Goal: Task Accomplishment & Management: Use online tool/utility

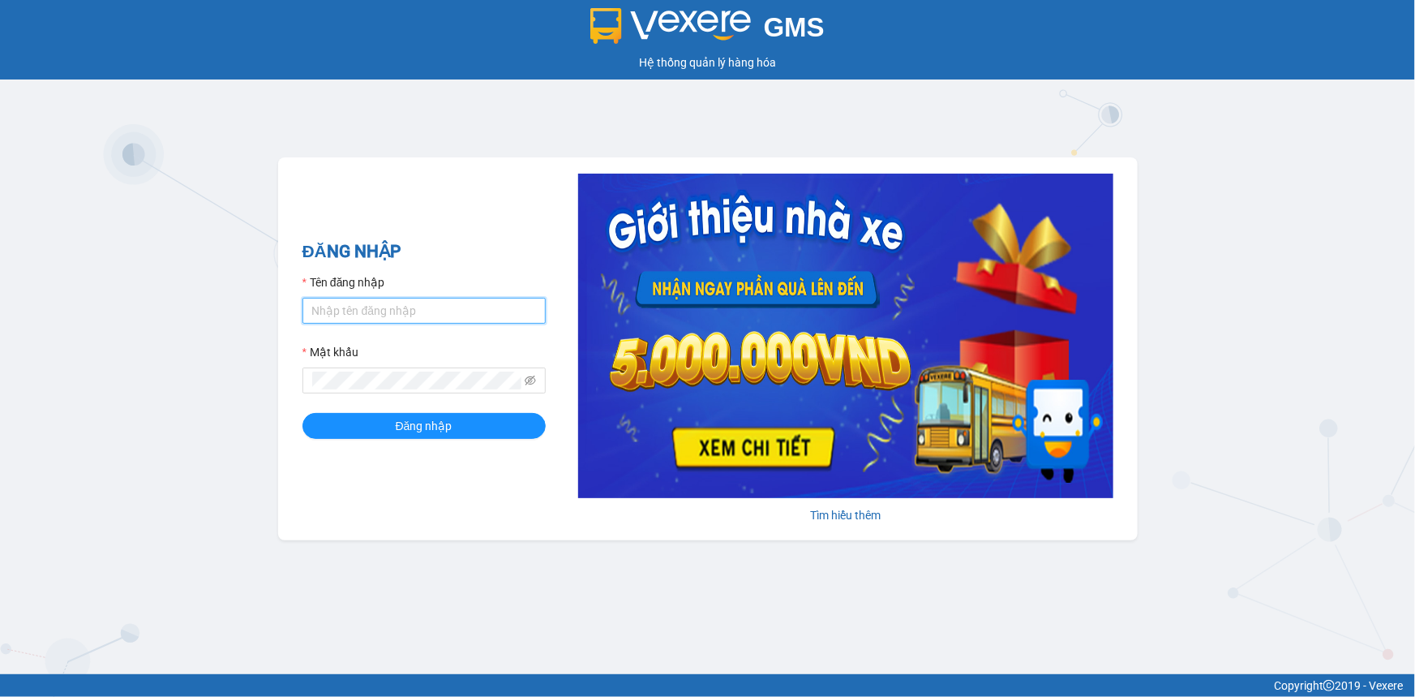
click at [367, 308] on input "Tên đăng nhập" at bounding box center [423, 311] width 243 height 26
type input "longphung.vtp"
click at [302, 413] on button "Đăng nhập" at bounding box center [423, 426] width 243 height 26
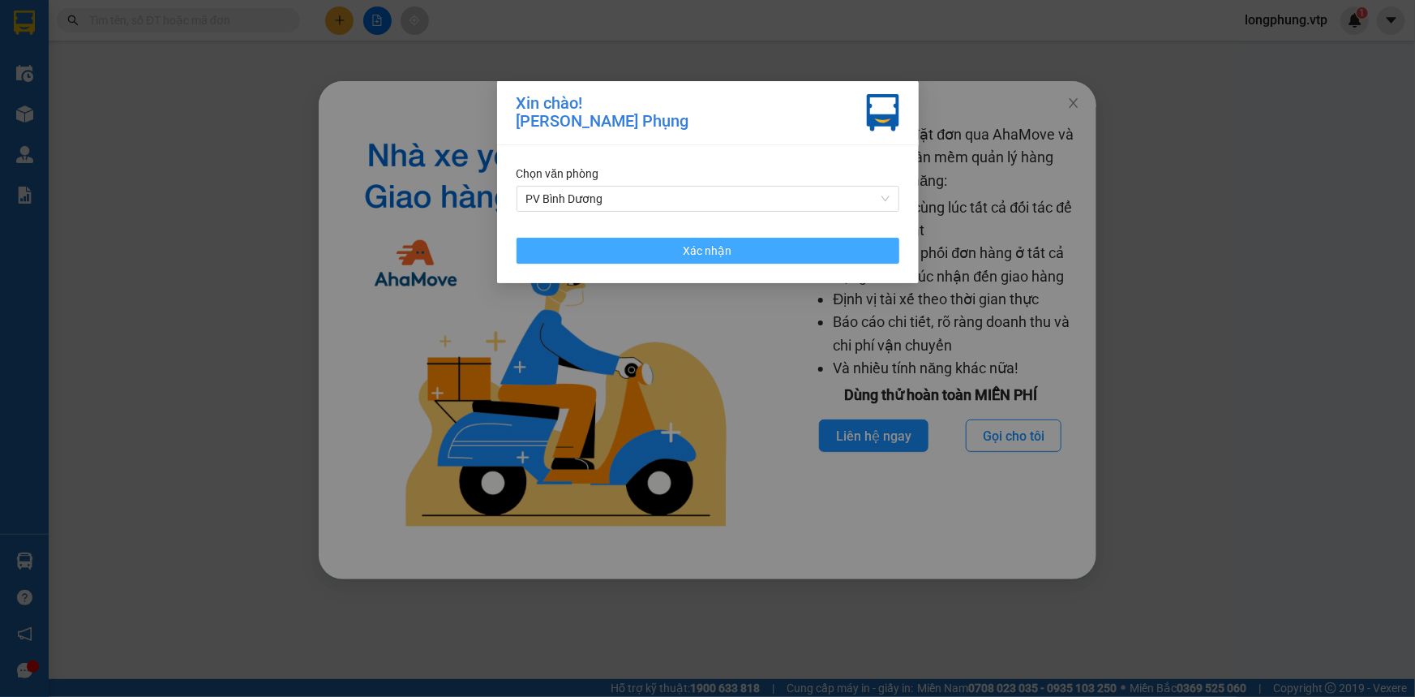
click at [830, 260] on button "Xác nhận" at bounding box center [708, 251] width 383 height 26
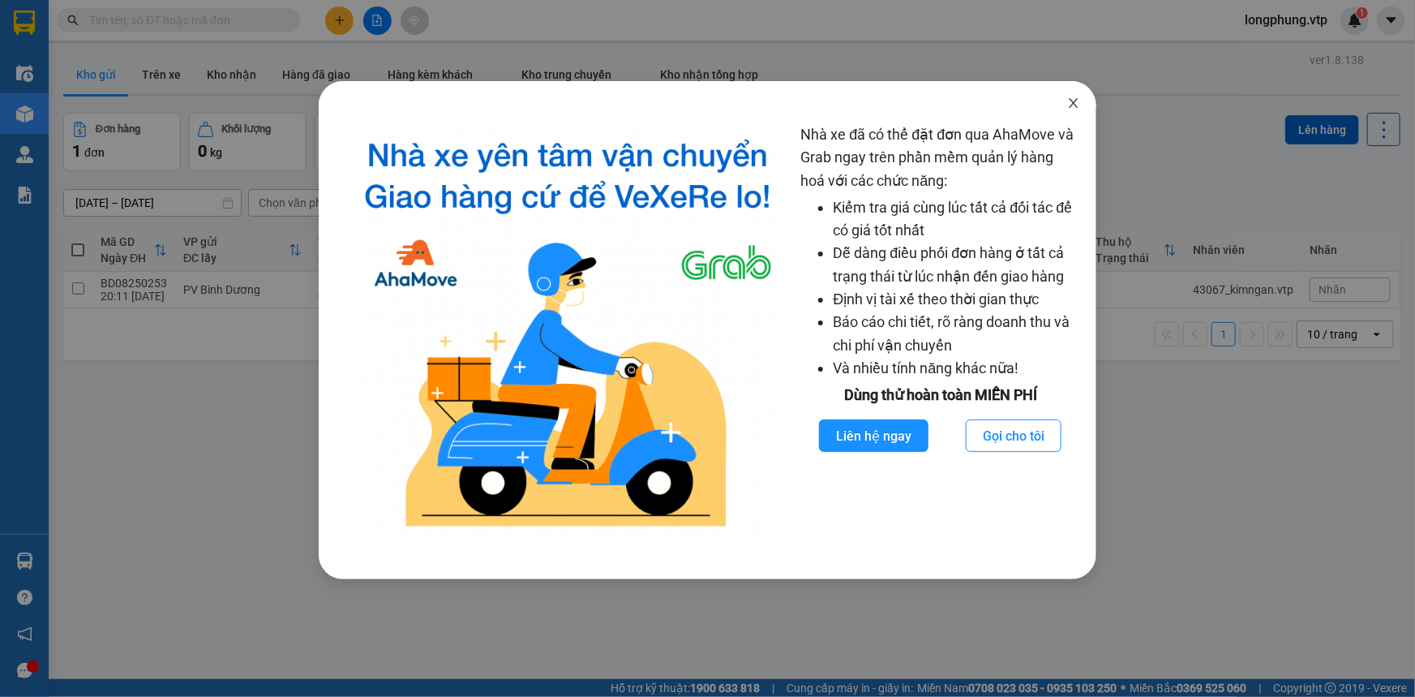
click at [1074, 110] on span "Close" at bounding box center [1073, 103] width 45 height 45
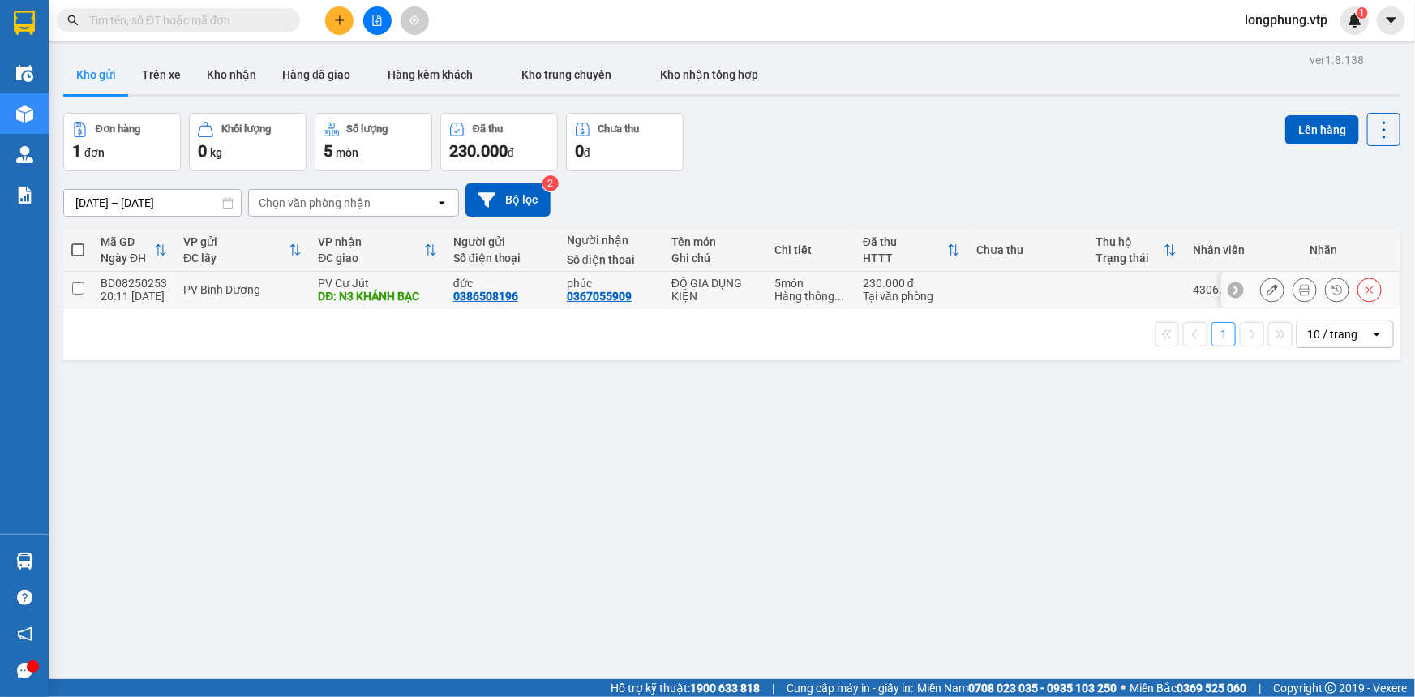
click at [84, 284] on td at bounding box center [77, 290] width 29 height 36
checkbox input "true"
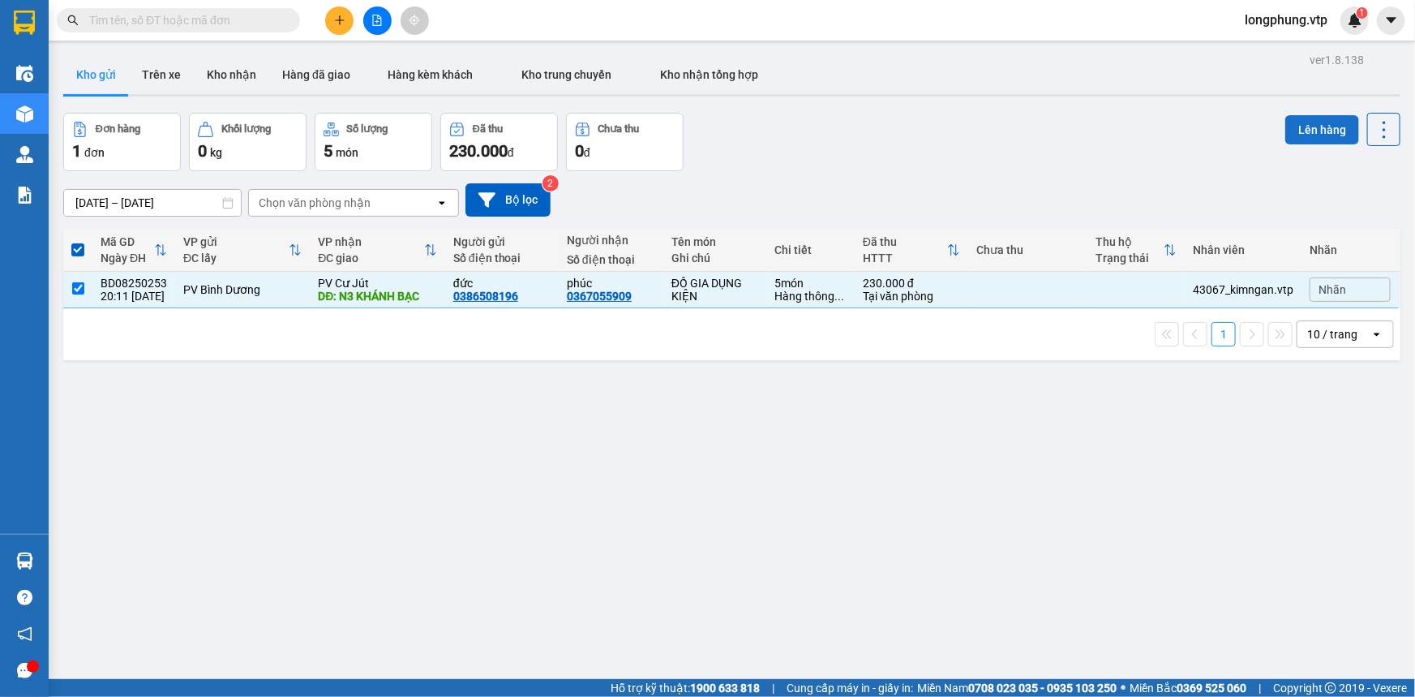
click at [1306, 127] on button "Lên hàng" at bounding box center [1322, 129] width 74 height 29
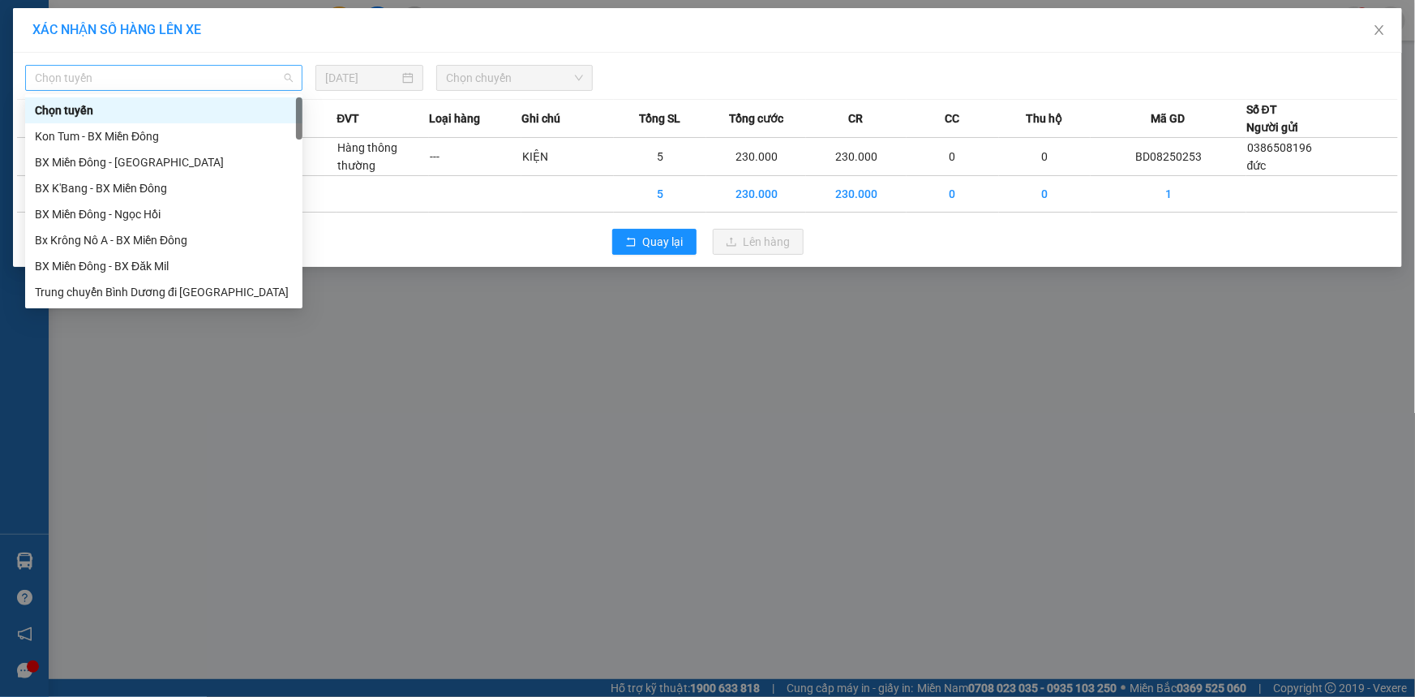
click at [127, 79] on span "Chọn tuyến" at bounding box center [164, 78] width 258 height 24
type input "a"
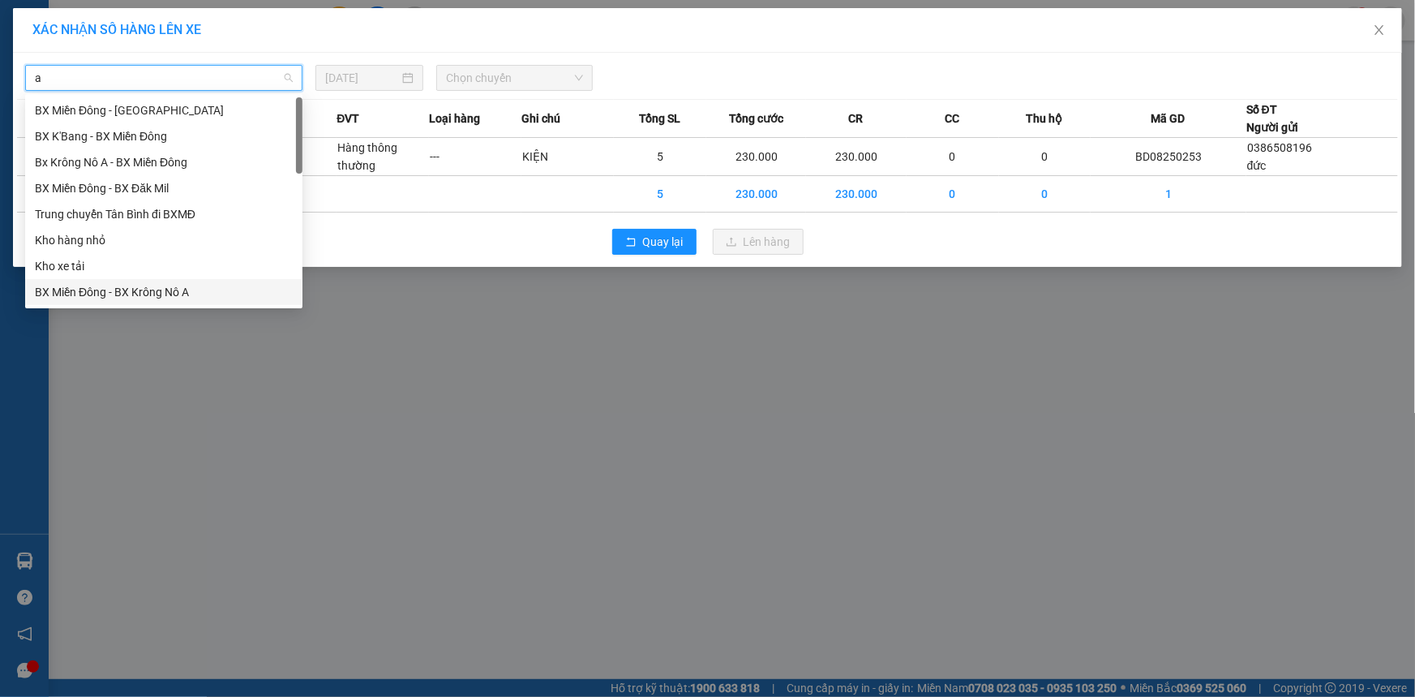
click at [200, 294] on div "BX Miền Đông - BX Krông Nô A" at bounding box center [164, 292] width 258 height 18
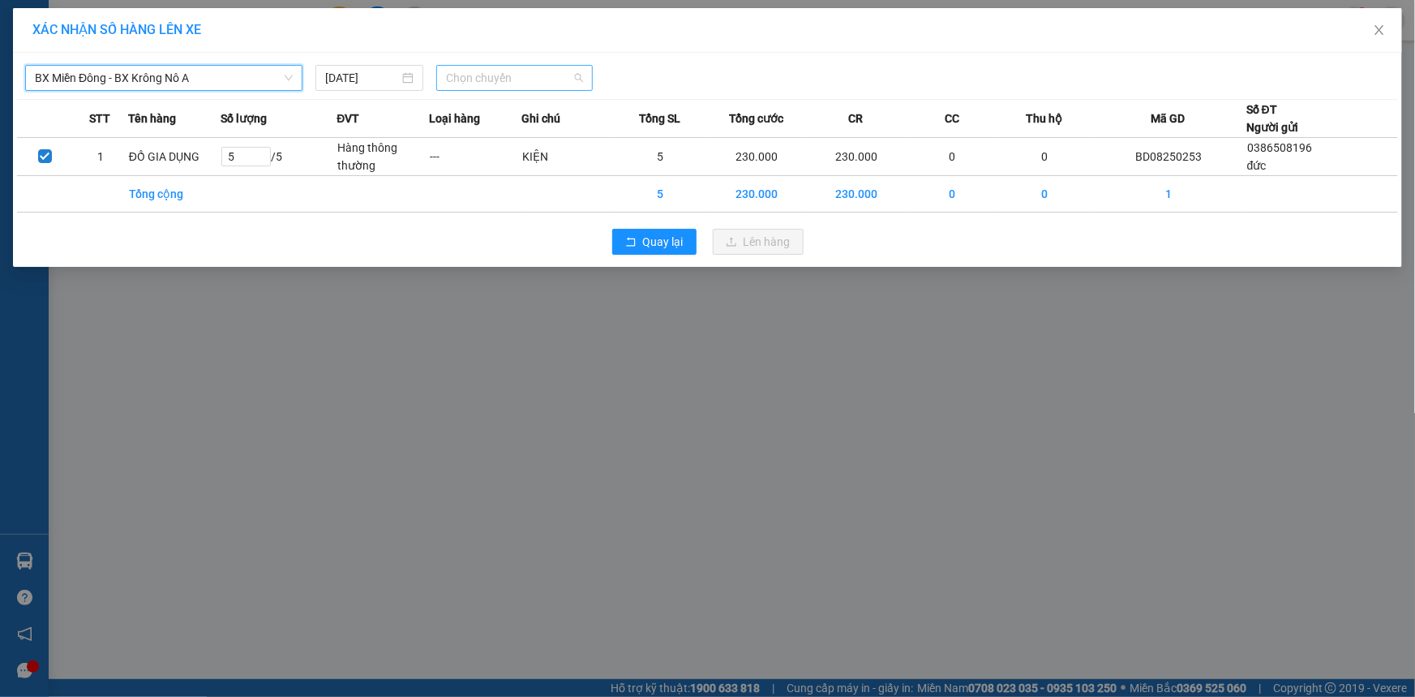
click at [543, 78] on span "Chọn chuyến" at bounding box center [514, 78] width 137 height 24
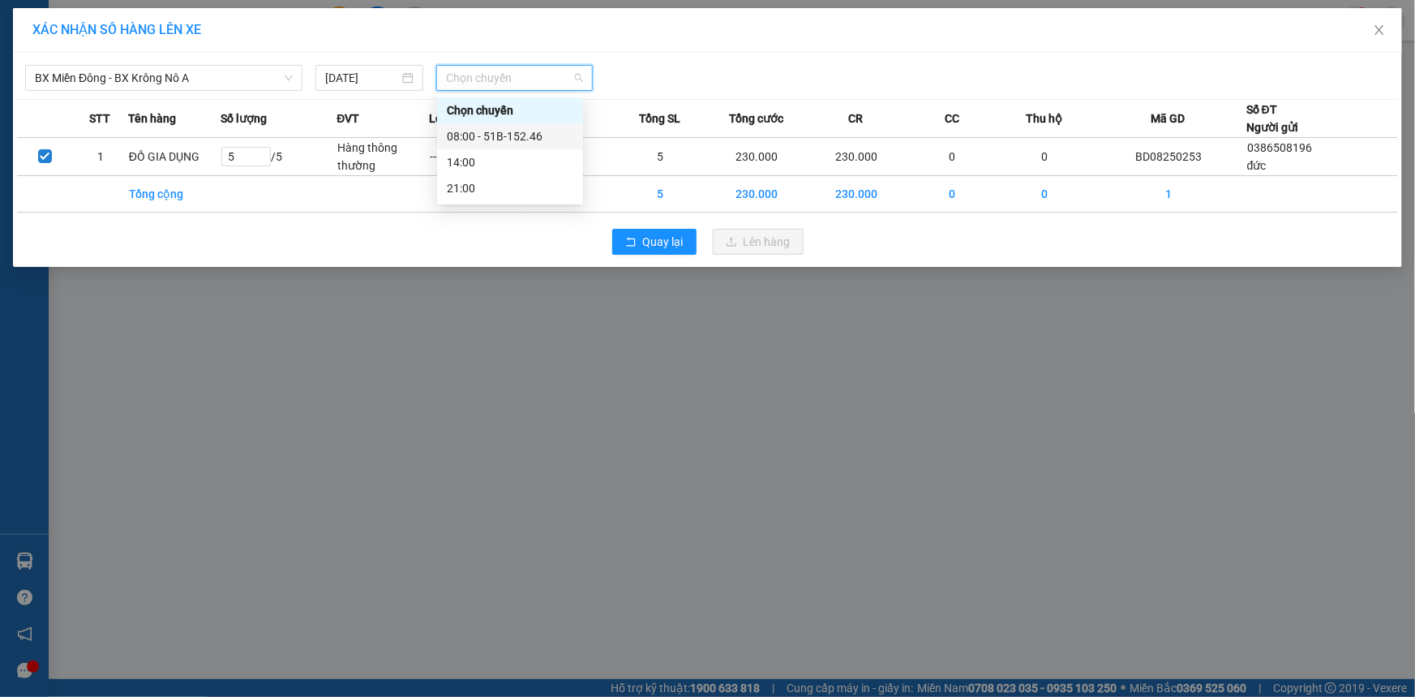
click at [538, 134] on div "08:00 - 51B-152.46" at bounding box center [510, 136] width 127 height 18
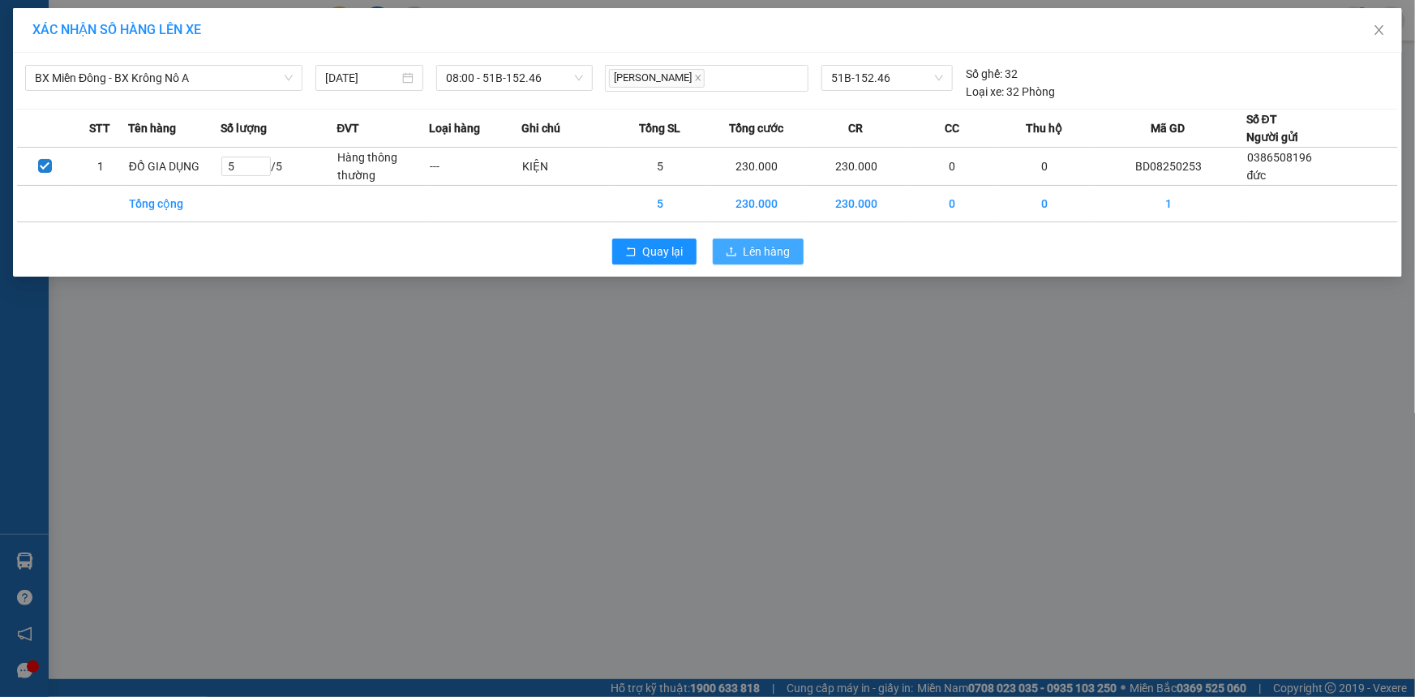
click at [744, 246] on span "Lên hàng" at bounding box center [767, 251] width 47 height 18
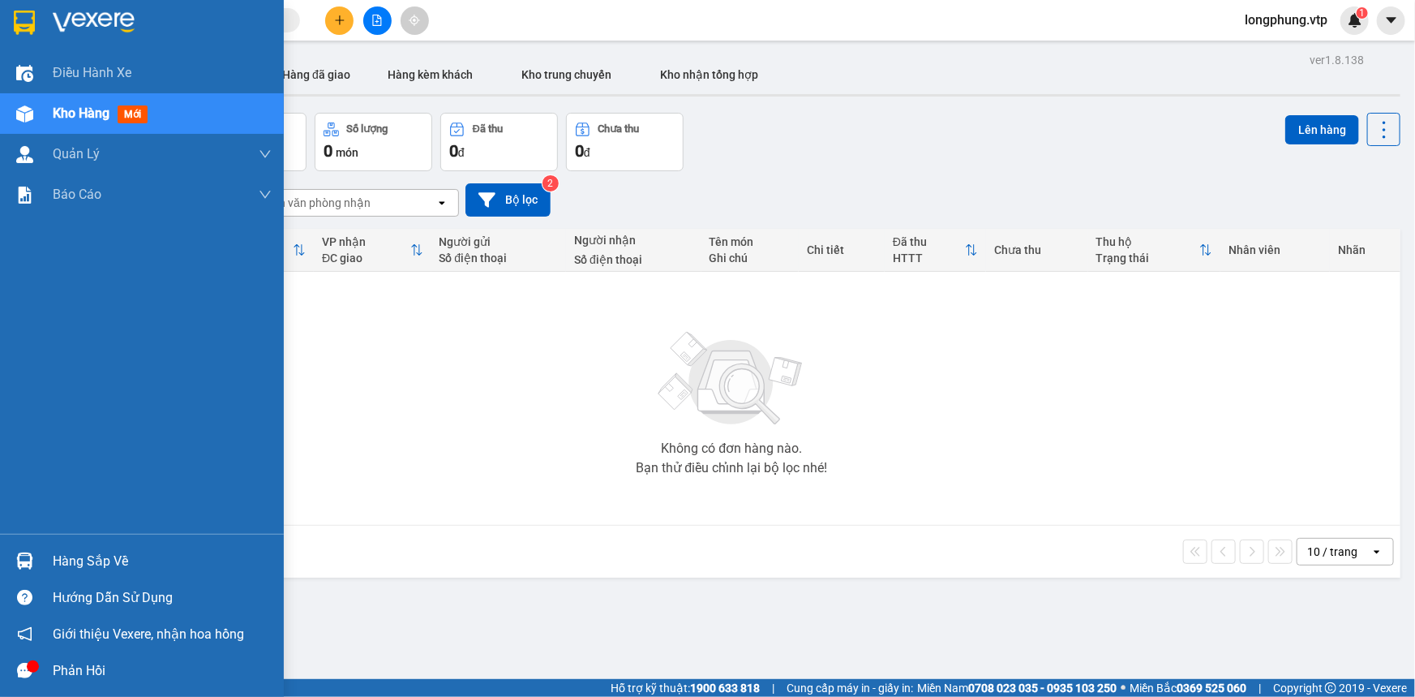
click at [62, 559] on div "Hàng sắp về" at bounding box center [162, 561] width 219 height 24
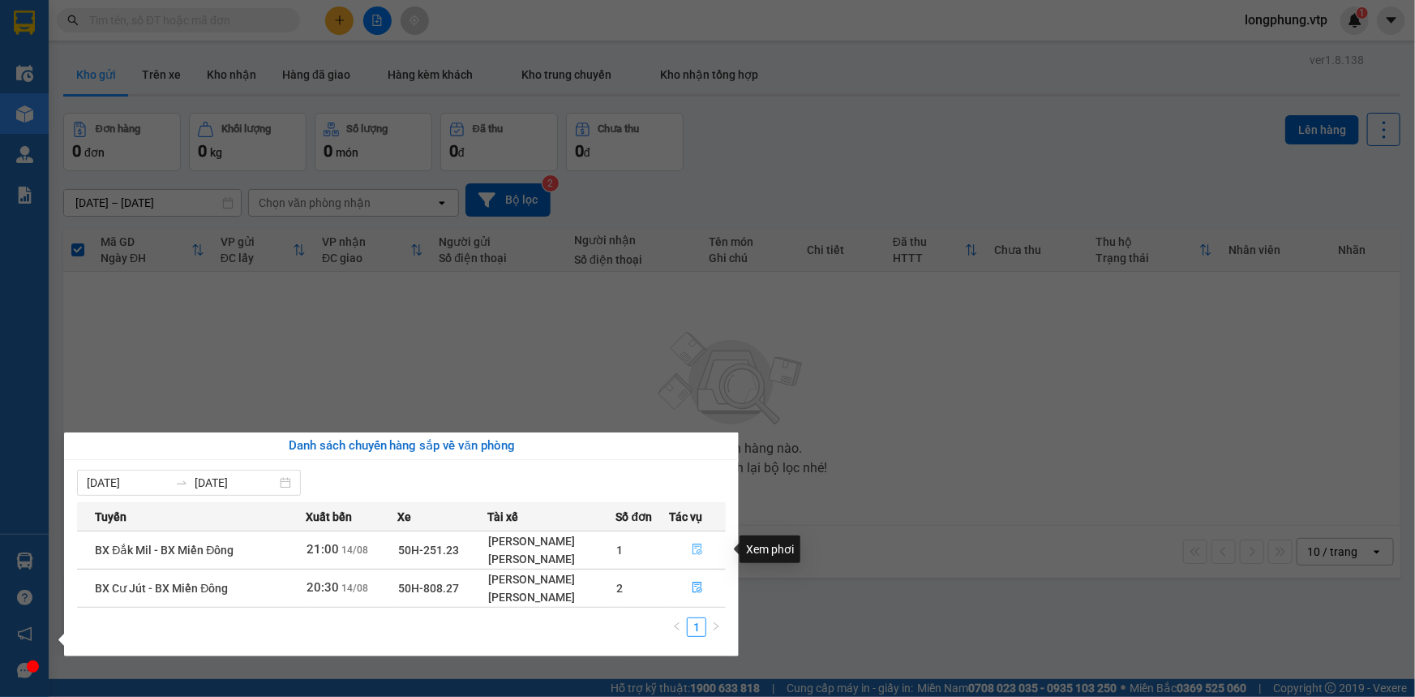
click at [694, 545] on icon "file-done" at bounding box center [697, 548] width 11 height 11
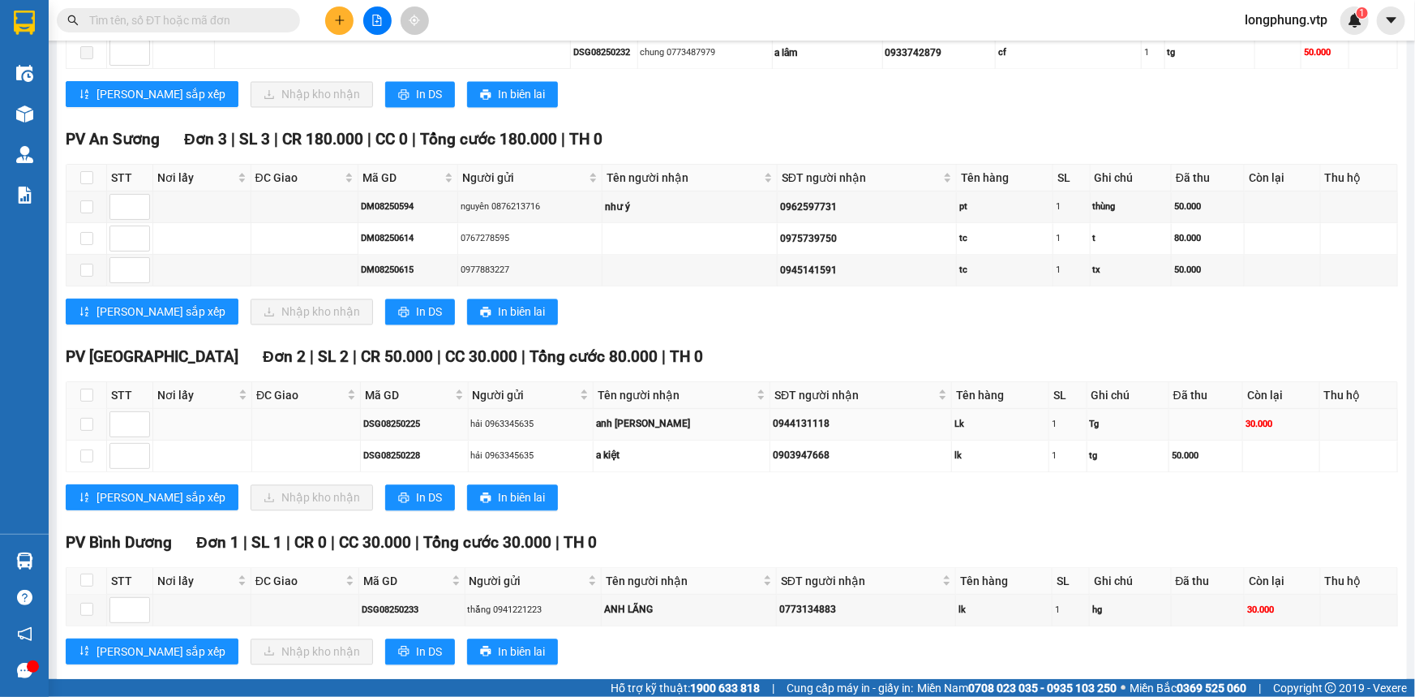
scroll to position [1641, 0]
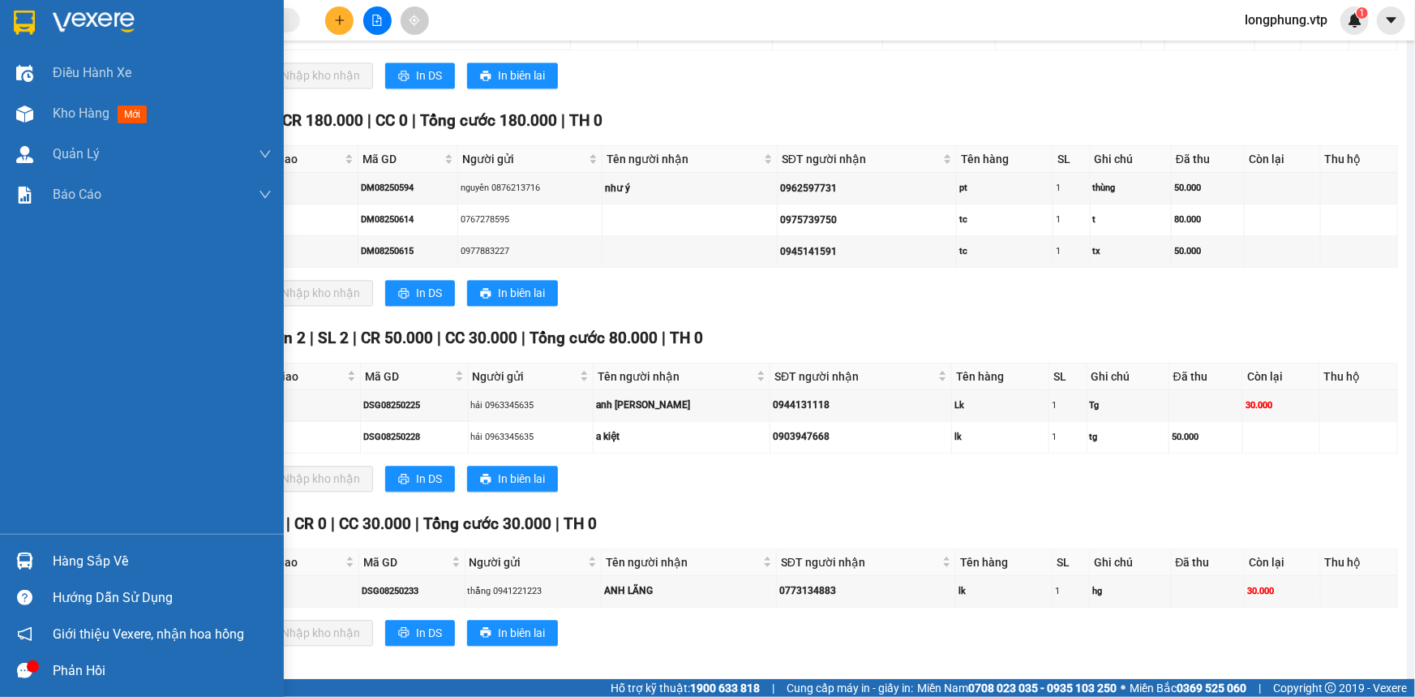
click at [60, 559] on div "Hàng sắp về" at bounding box center [162, 561] width 219 height 24
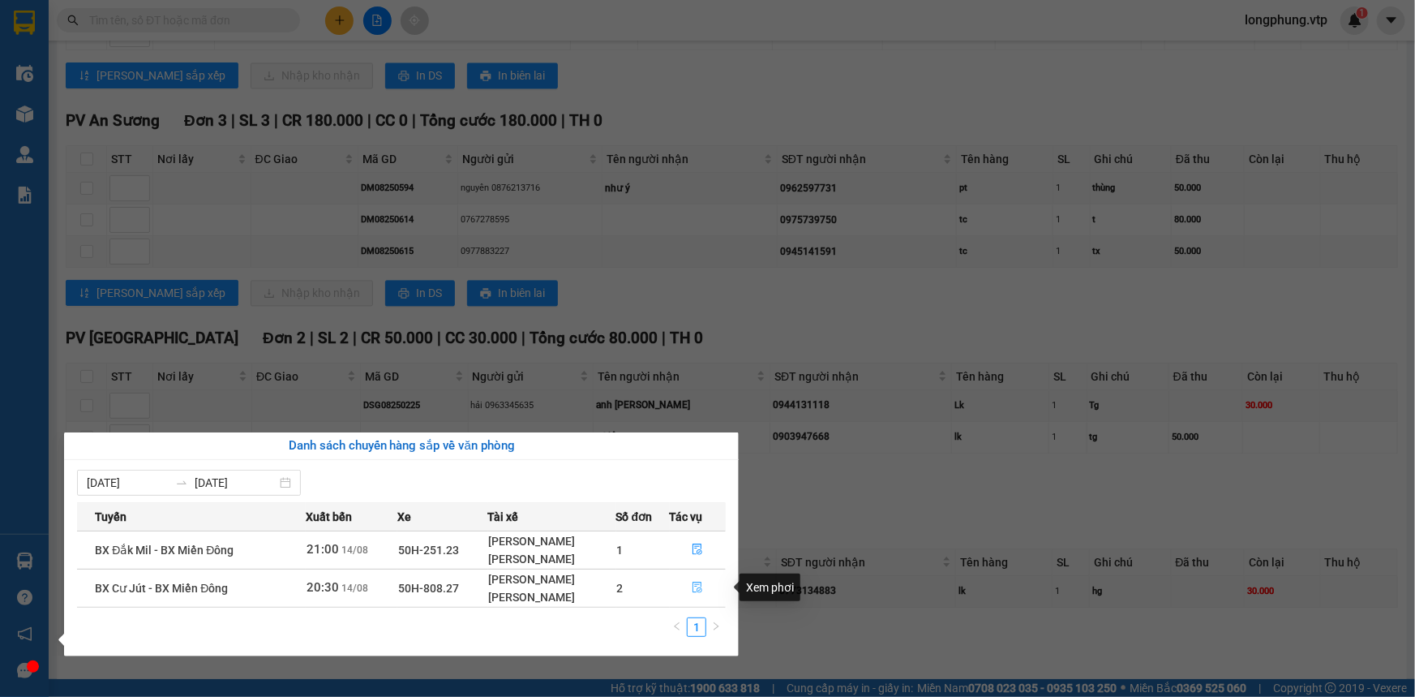
click at [700, 590] on icon "file-done" at bounding box center [698, 586] width 10 height 11
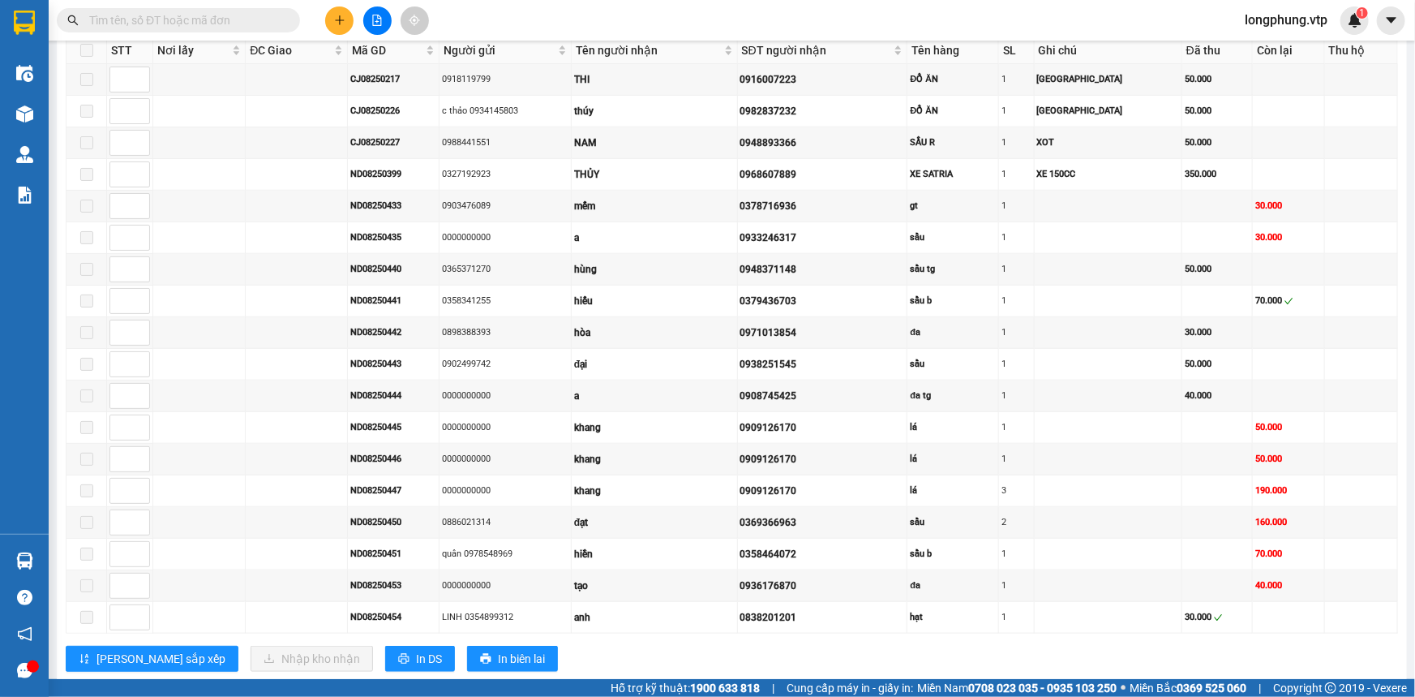
scroll to position [623, 0]
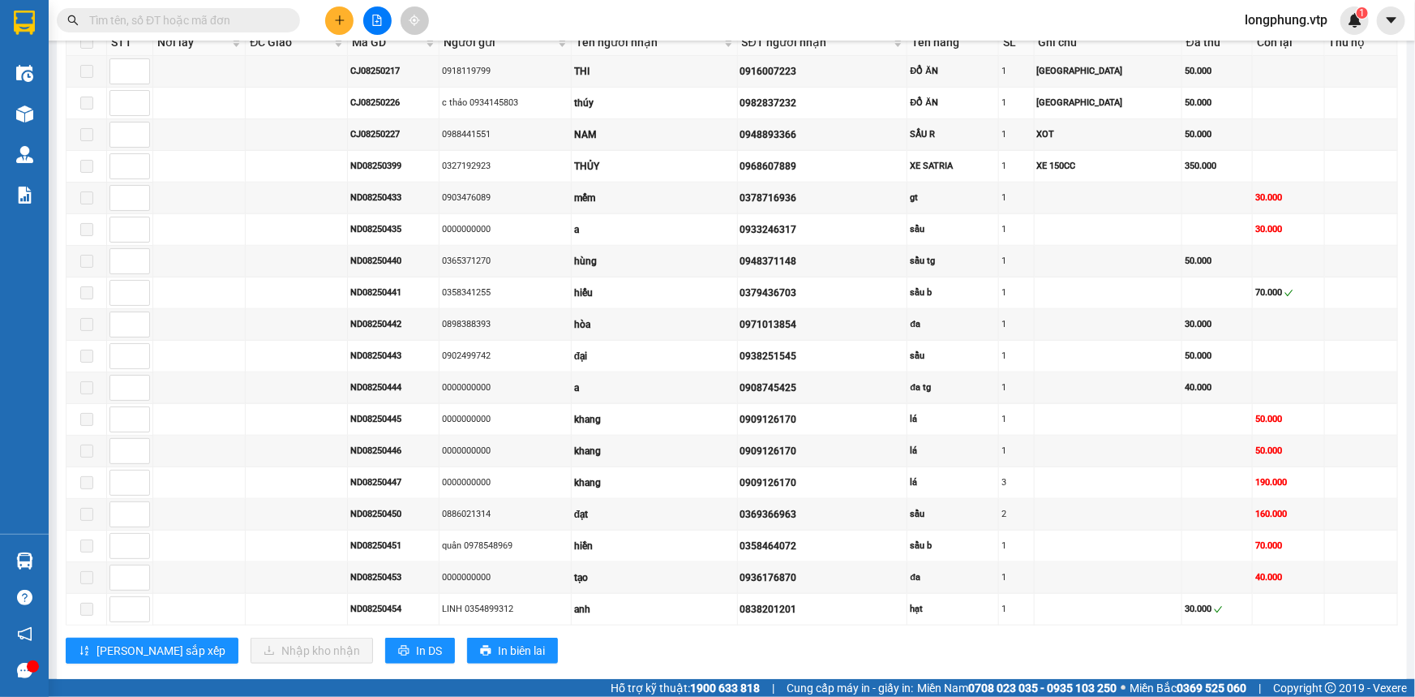
click at [230, 16] on input "text" at bounding box center [184, 20] width 191 height 18
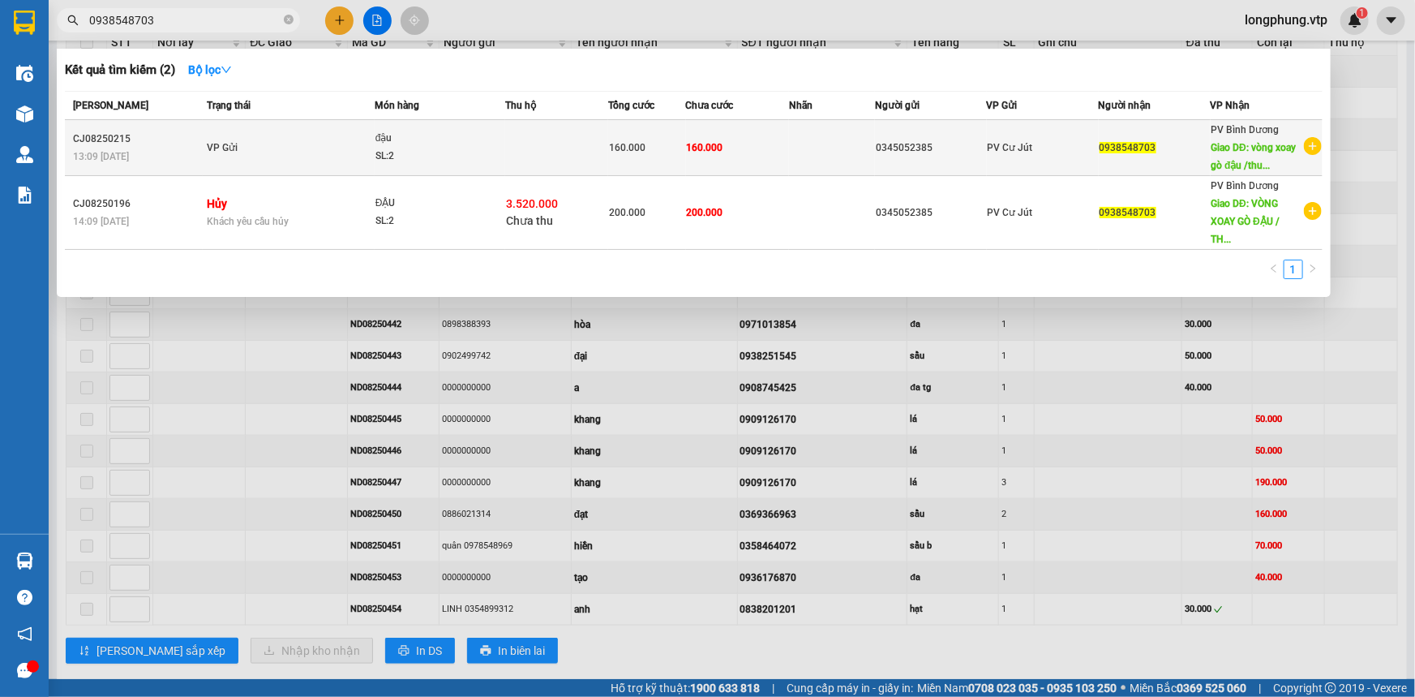
type input "0938548703"
click at [1297, 144] on span "Giao DĐ: vòng xoay gò đậu /thu..." at bounding box center [1254, 156] width 85 height 29
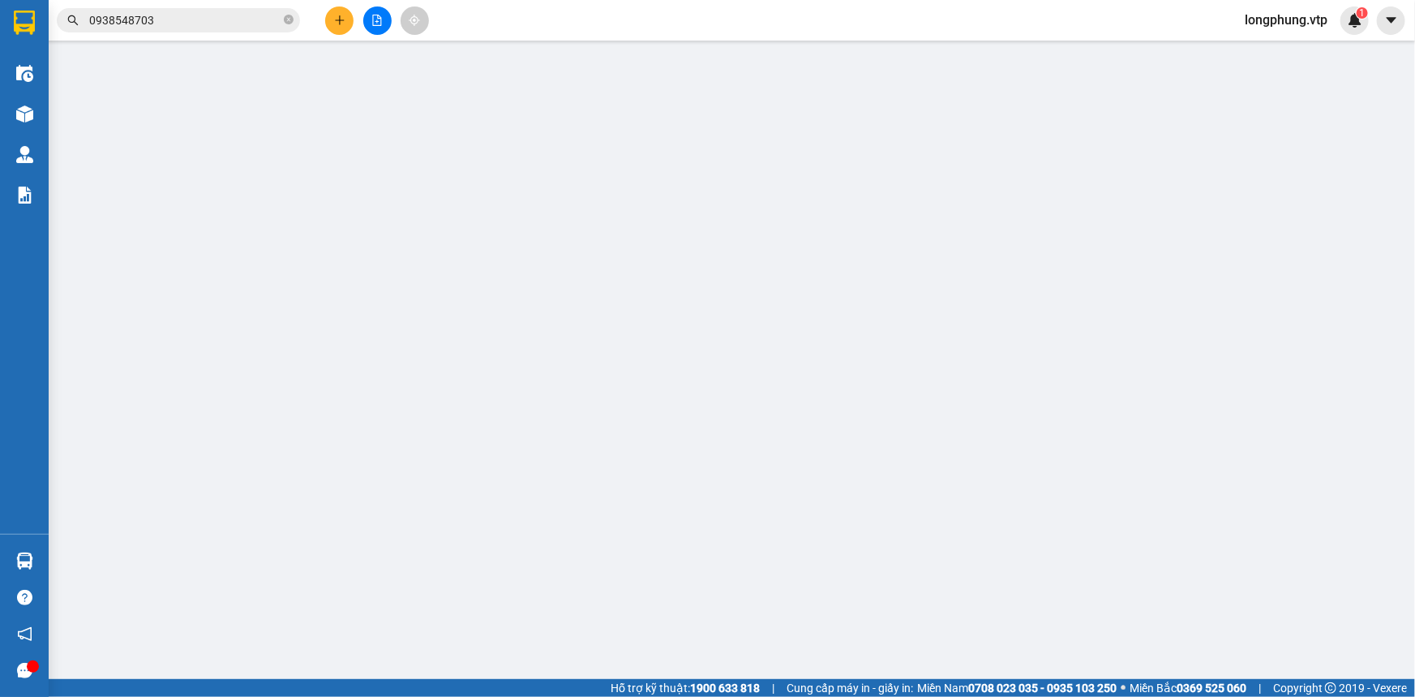
type input "0345052385"
type input "0938548703"
type input "vòng xoay gò đậu /thu hộ 3tr520k"
type input "thu hộ 3tr520k"
type input "160.000"
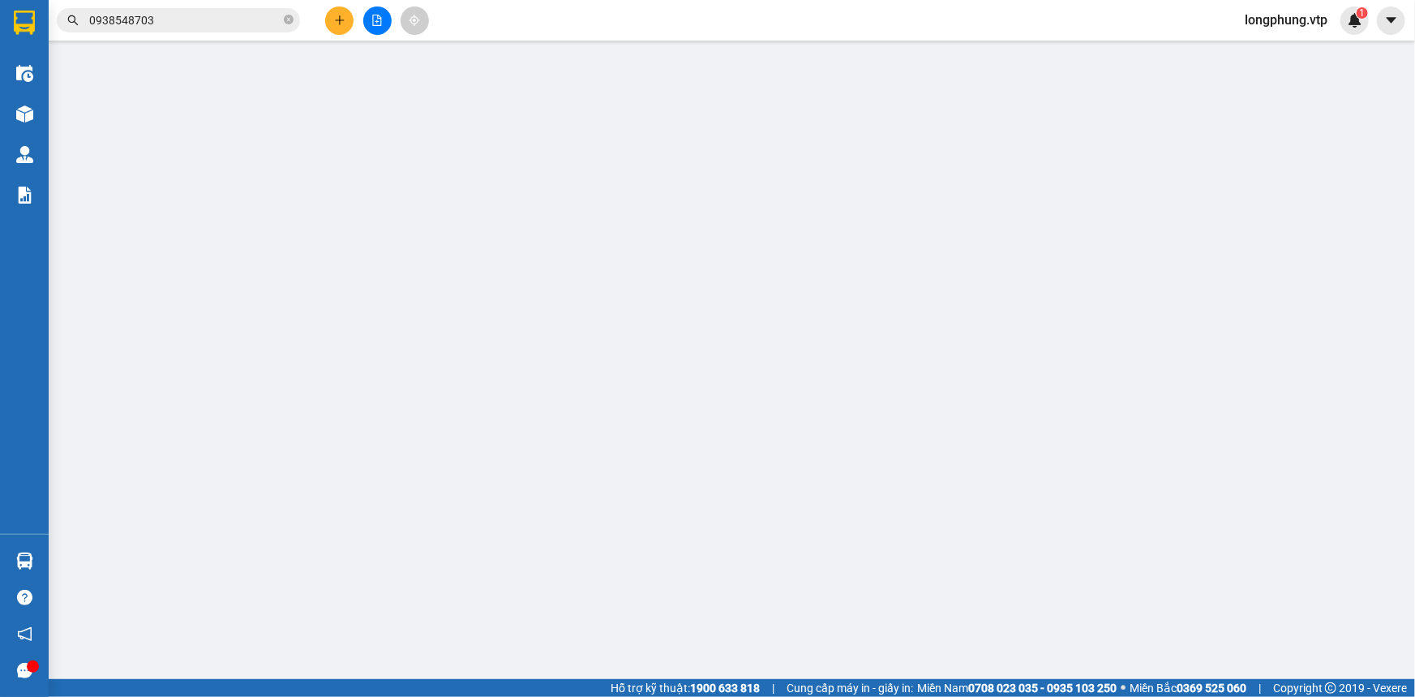
type input "160.000"
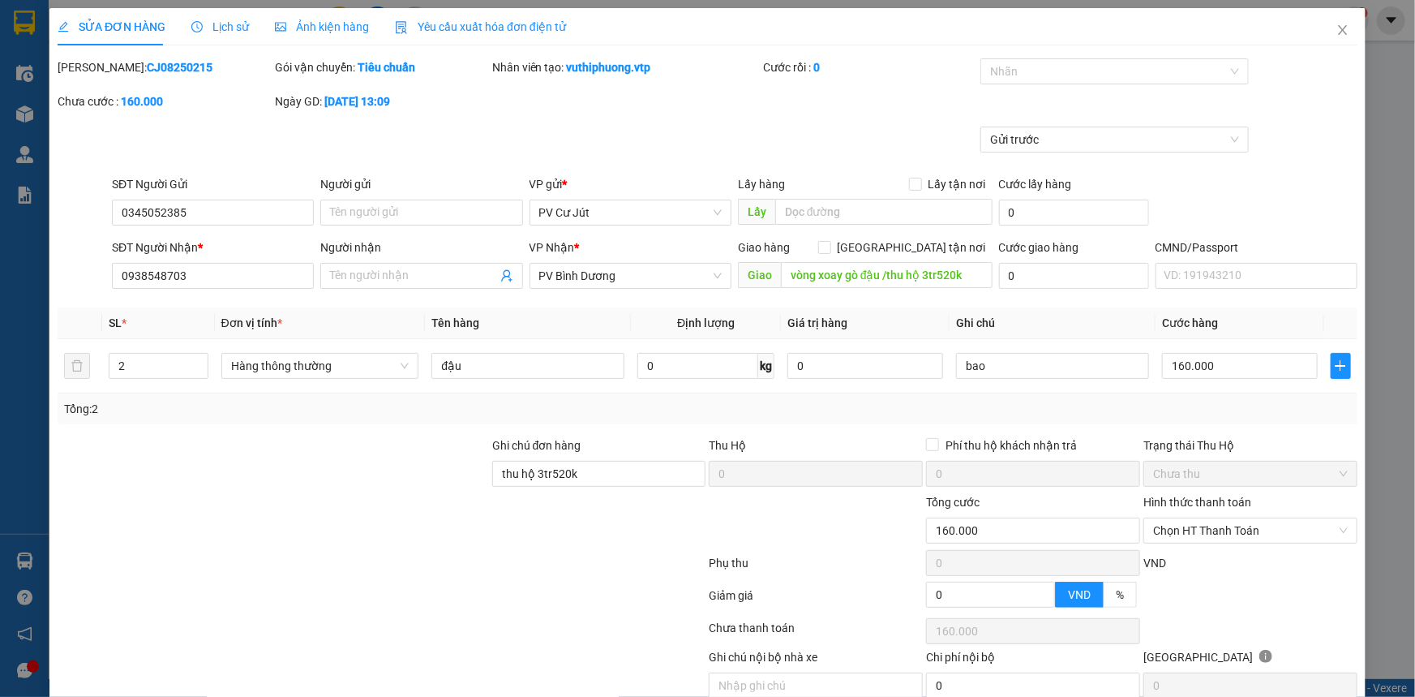
click at [227, 24] on span "Lịch sử" at bounding box center [220, 26] width 58 height 13
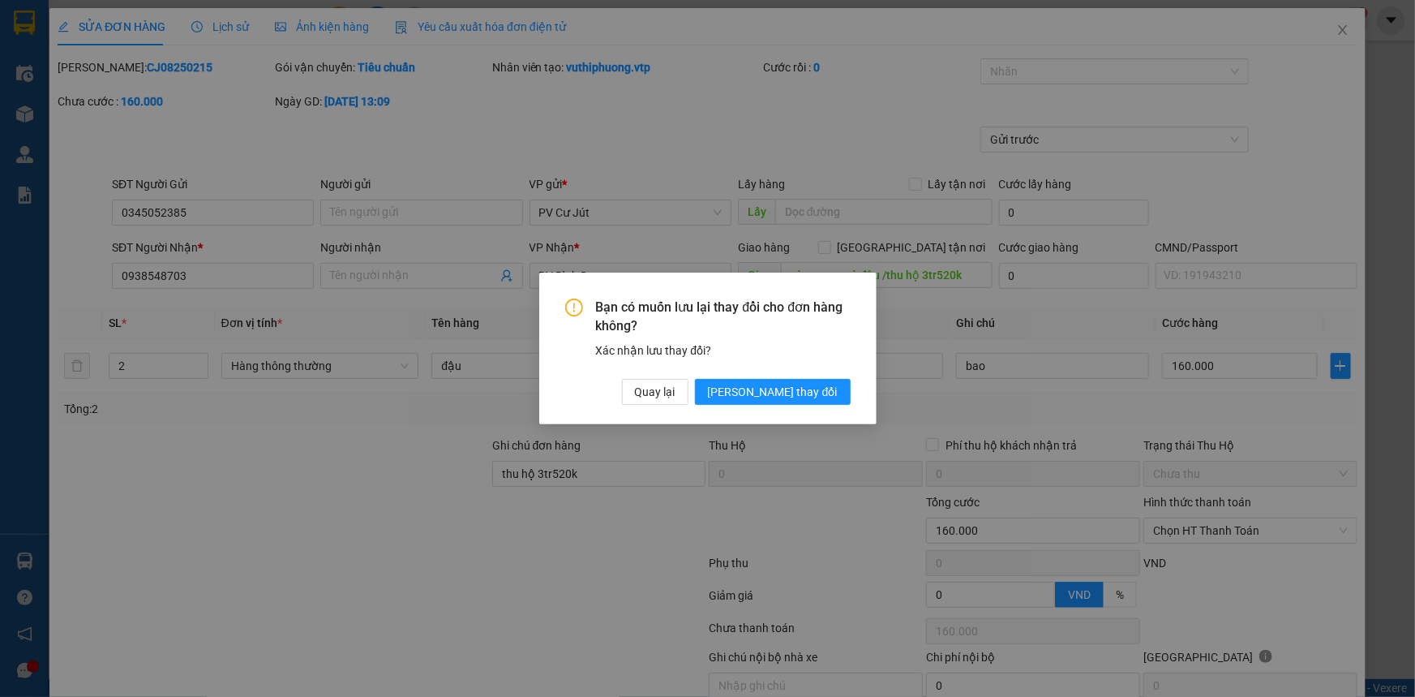
click at [875, 284] on div "Bạn có muốn lưu lại thay đổi cho đơn hàng không? Xác nhận lưu thay đổi? Quay lạ…" at bounding box center [707, 348] width 337 height 152
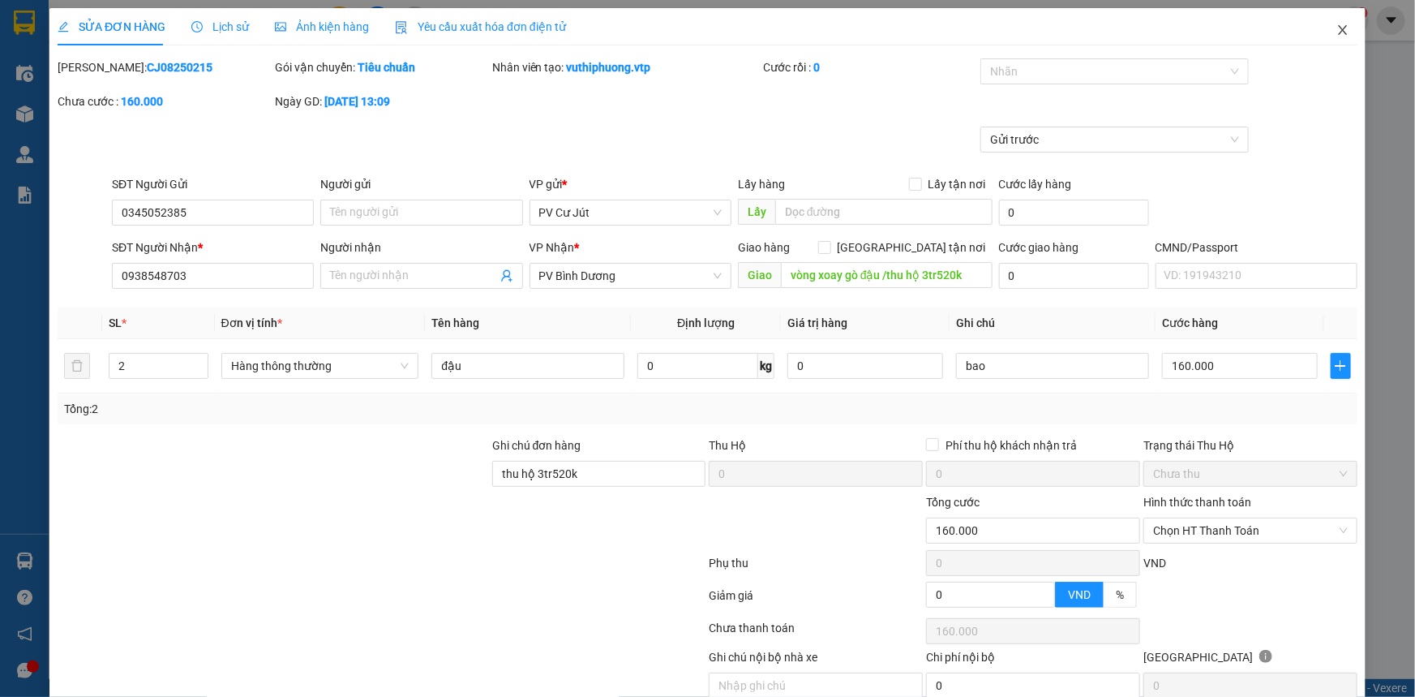
drag, startPoint x: 1326, startPoint y: 32, endPoint x: 1332, endPoint y: 39, distance: 9.8
click at [1336, 31] on icon "close" at bounding box center [1342, 30] width 13 height 13
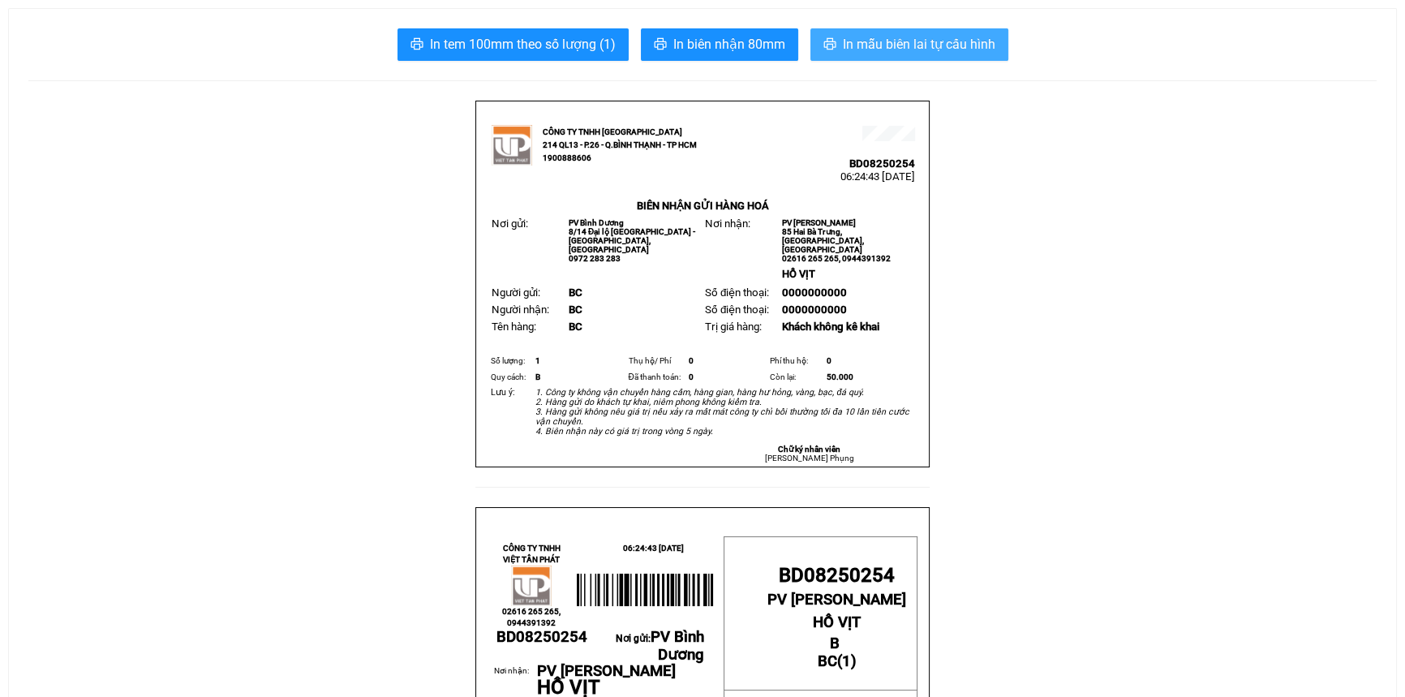
click at [854, 41] on span "In mẫu biên lai tự cấu hình" at bounding box center [919, 44] width 152 height 20
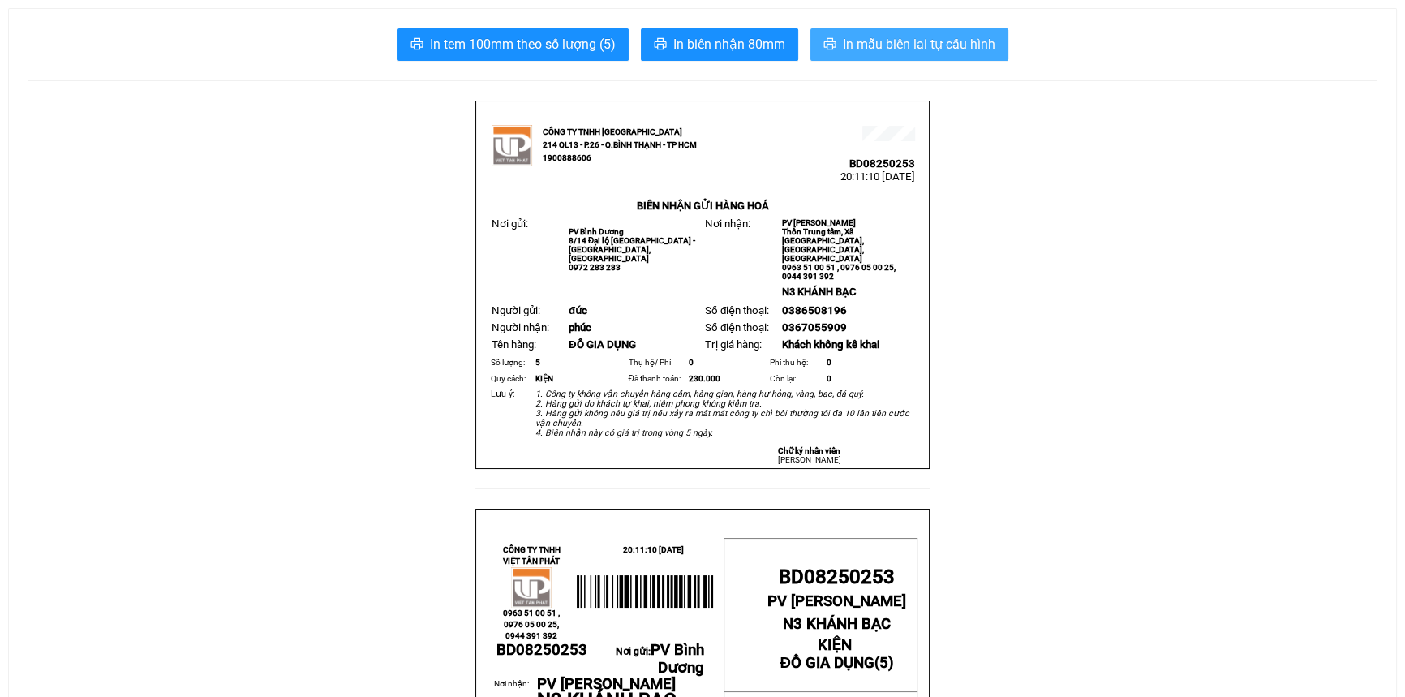
click at [848, 48] on span "In mẫu biên lai tự cấu hình" at bounding box center [919, 44] width 152 height 20
